Goal: Task Accomplishment & Management: Use online tool/utility

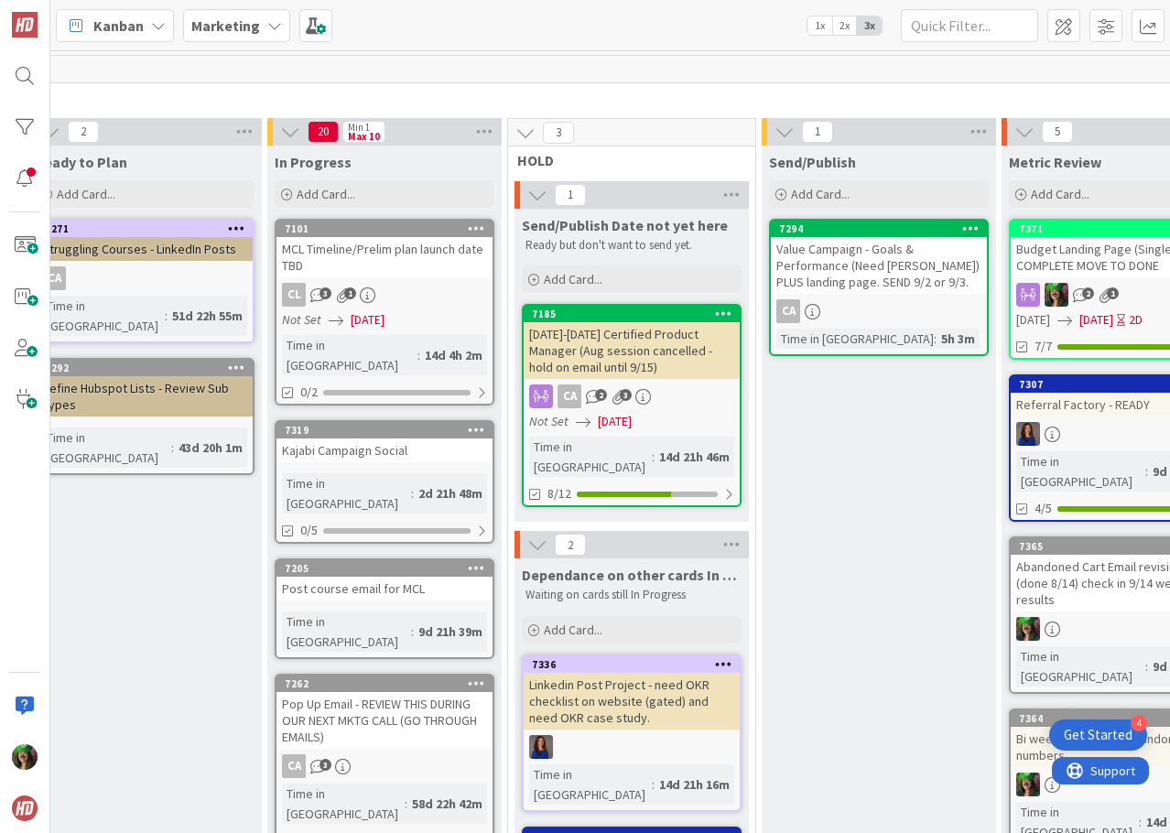
click at [216, 31] on b "Marketing" at bounding box center [225, 25] width 69 height 18
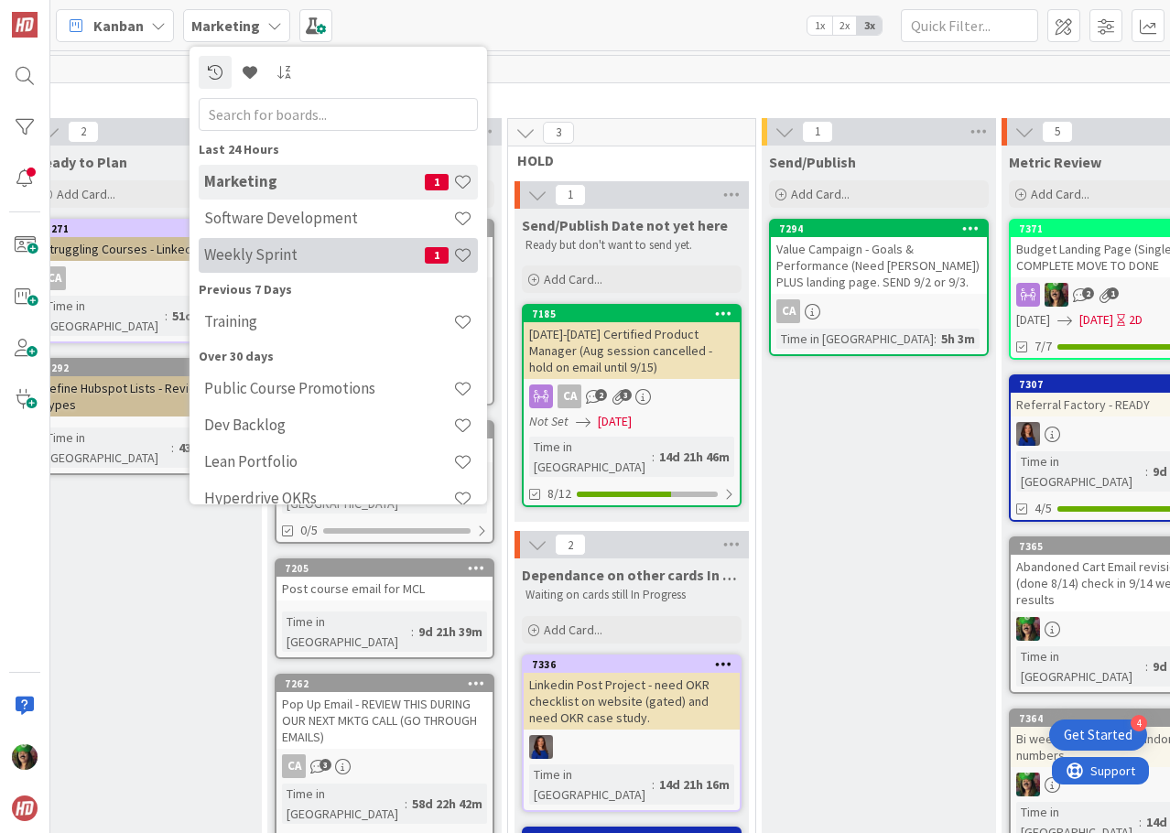
click at [238, 257] on h4 "Weekly Sprint" at bounding box center [314, 254] width 221 height 18
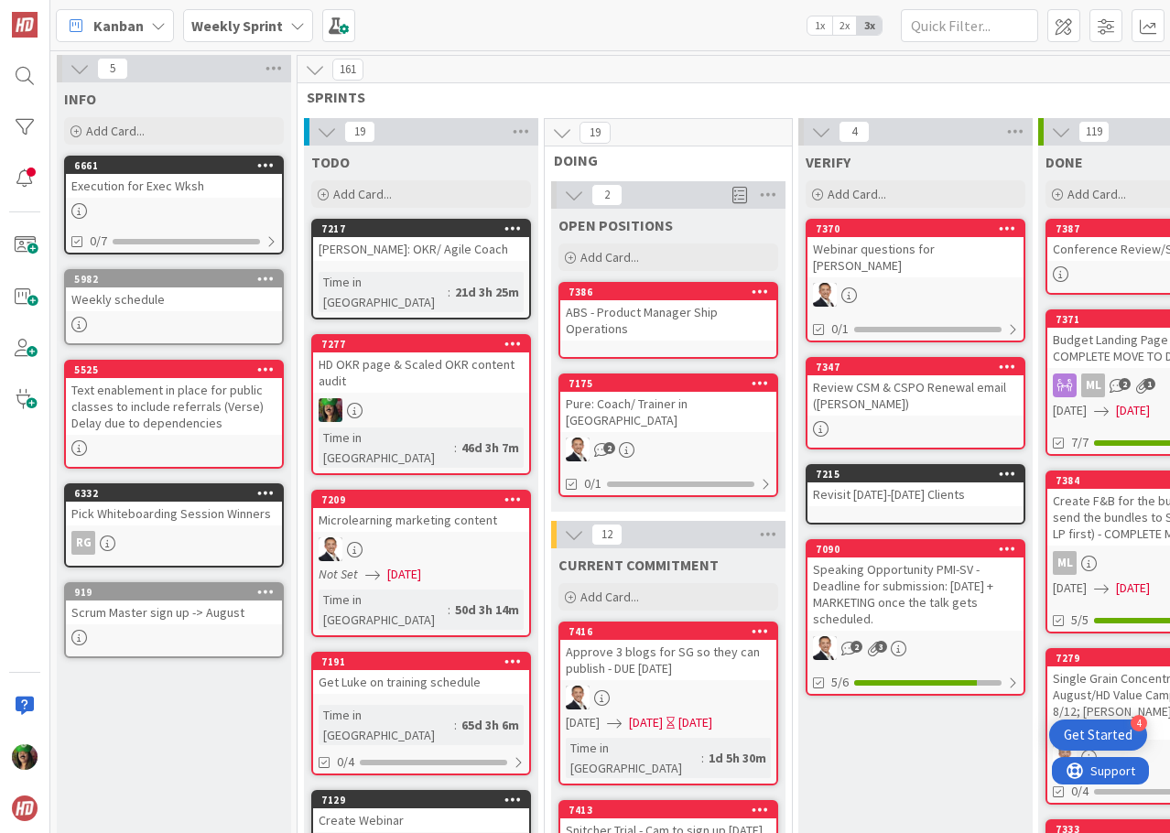
click at [252, 20] on b "Weekly Sprint" at bounding box center [237, 25] width 92 height 18
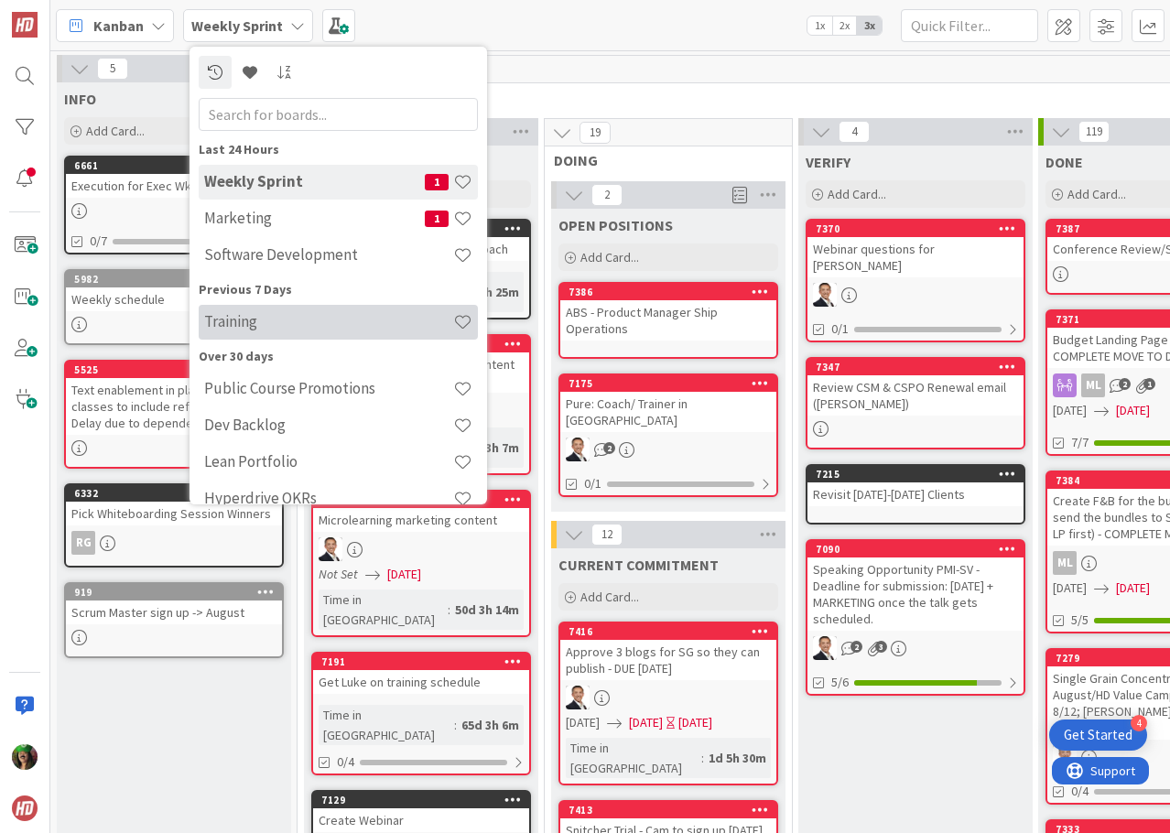
click at [254, 323] on h4 "Training" at bounding box center [328, 321] width 249 height 18
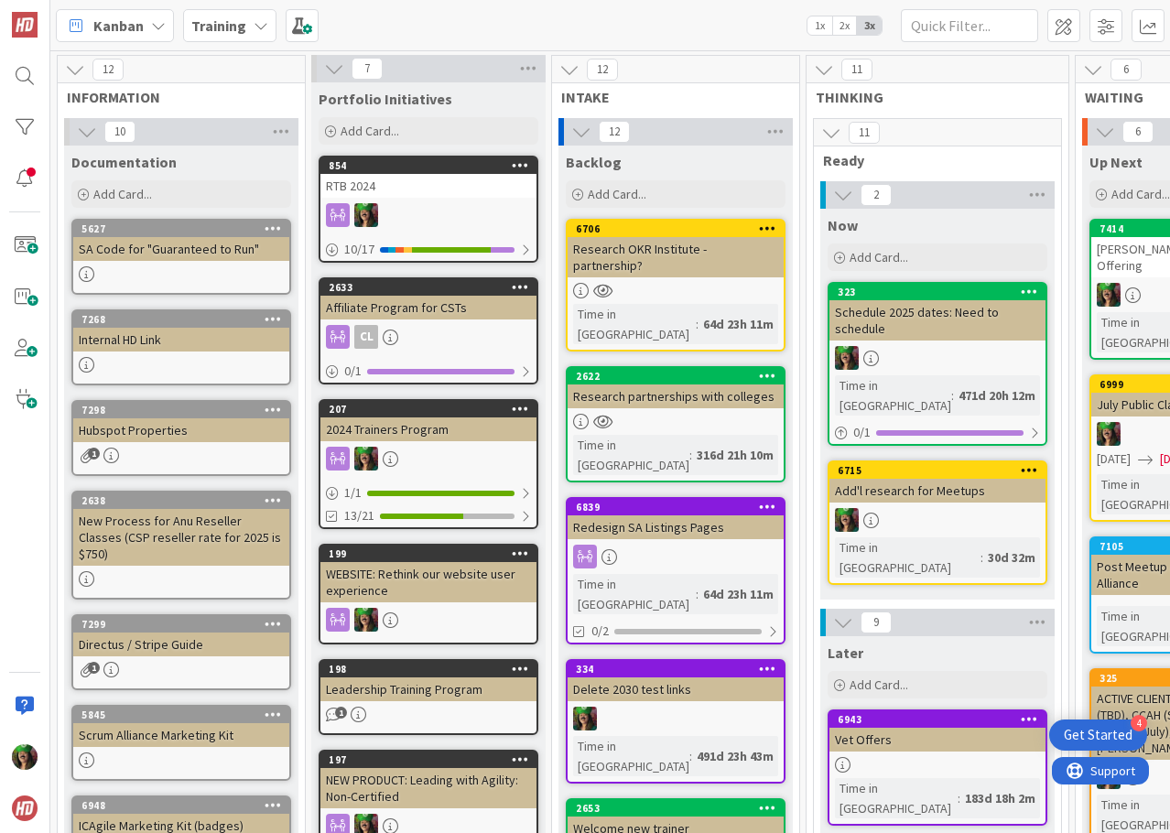
click at [147, 252] on div "SA Code for "Guaranteed to Run"" at bounding box center [181, 249] width 216 height 24
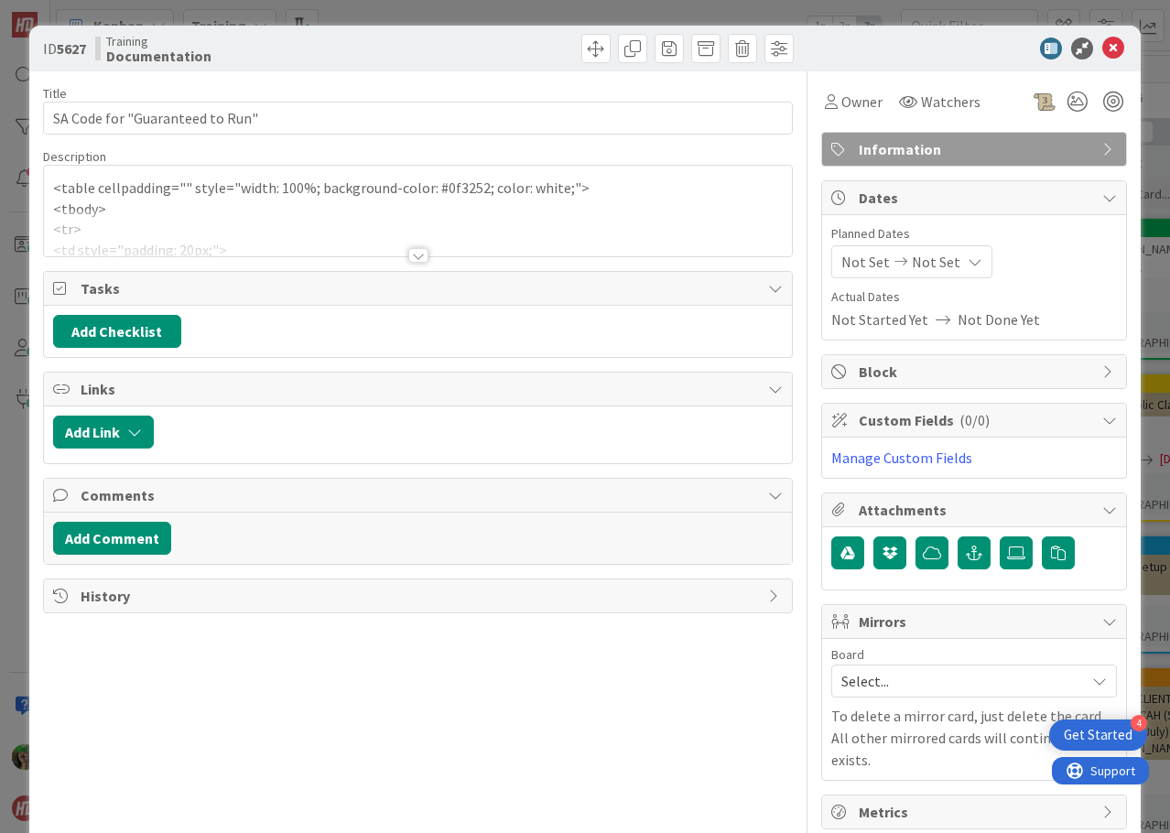
click at [222, 242] on div at bounding box center [418, 233] width 748 height 47
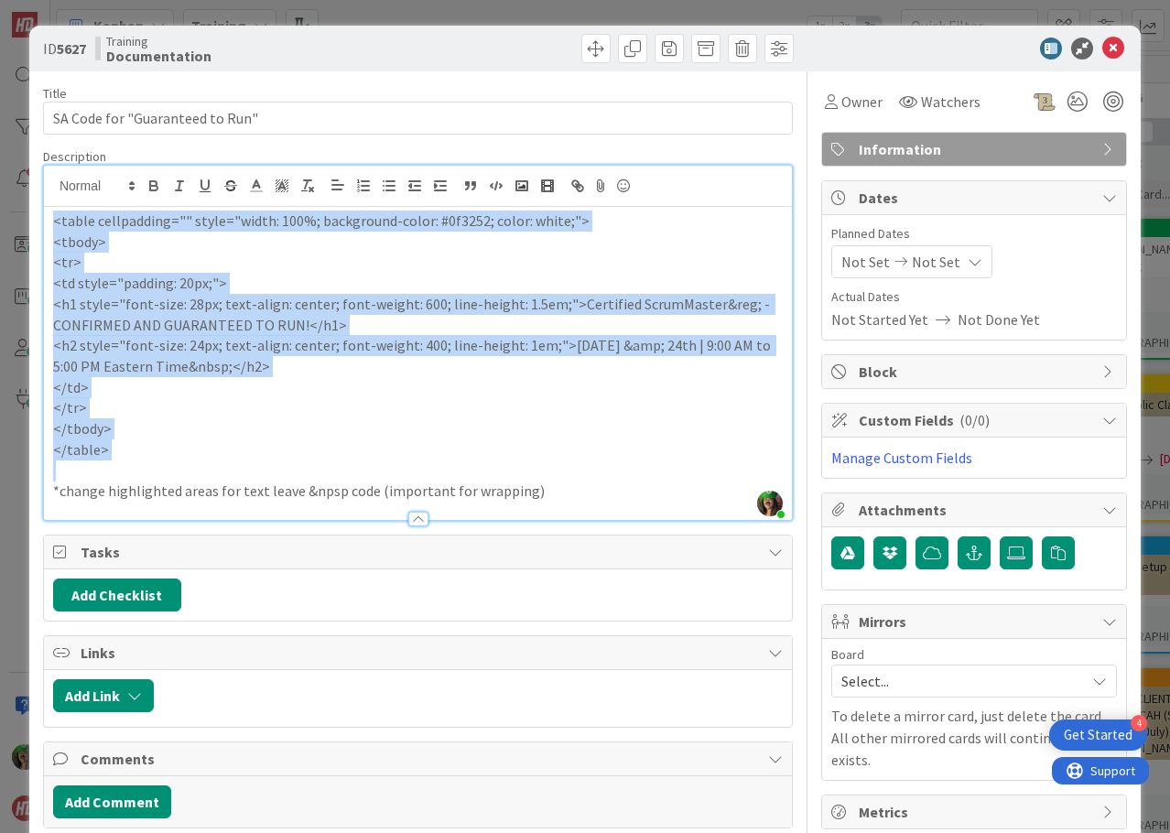
drag, startPoint x: 52, startPoint y: 223, endPoint x: 218, endPoint y: 471, distance: 298.3
click at [218, 471] on div "<table cellpadding="" style="width: 100%; background-color: #0f3252; color: whi…" at bounding box center [418, 363] width 748 height 313
copy div "<table cellpadding="" style="width: 100%; background-color: #0f3252; color: whi…"
